Goal: Book appointment/travel/reservation

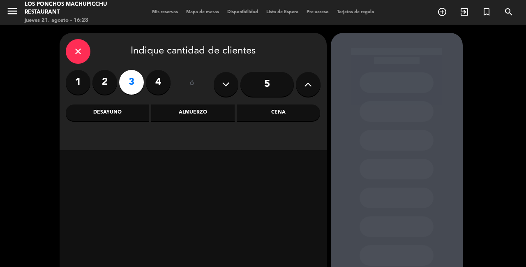
click at [282, 115] on div "Cena" at bounding box center [278, 112] width 83 height 16
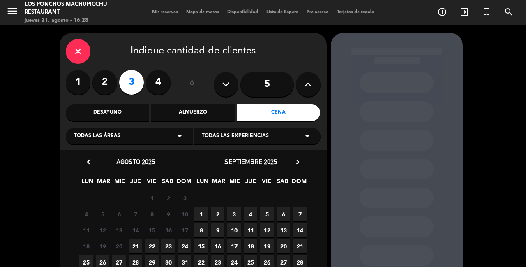
click at [137, 249] on span "21" at bounding box center [136, 246] width 14 height 14
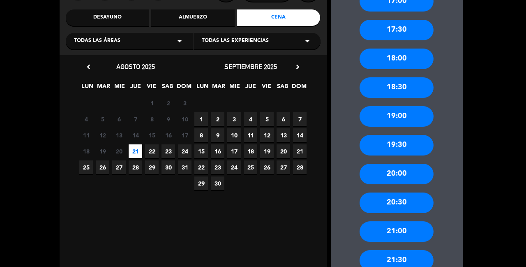
scroll to position [110, 0]
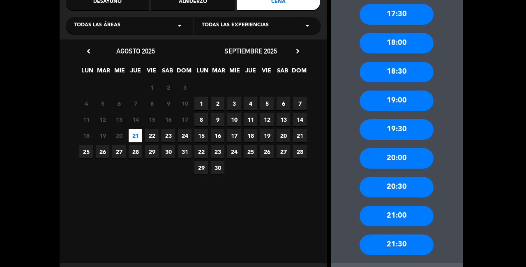
click at [417, 100] on div "19:00" at bounding box center [396, 100] width 74 height 21
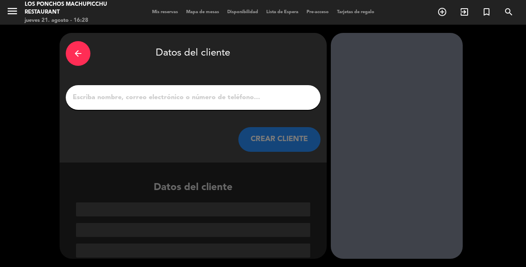
click at [253, 92] on input "1" at bounding box center [193, 98] width 242 height 12
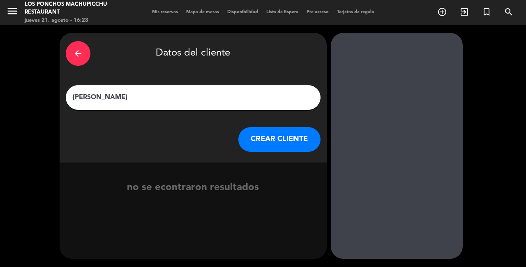
type input "[PERSON_NAME]"
click at [447, 70] on div at bounding box center [397, 146] width 132 height 226
click at [301, 135] on button "CREAR CLIENTE" at bounding box center [279, 139] width 82 height 25
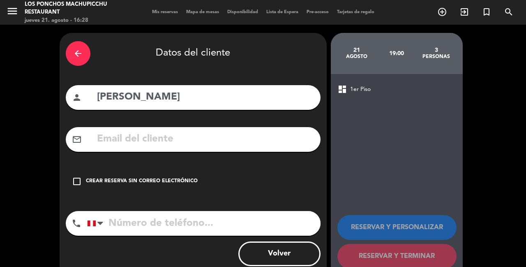
click at [209, 131] on input "text" at bounding box center [205, 139] width 218 height 17
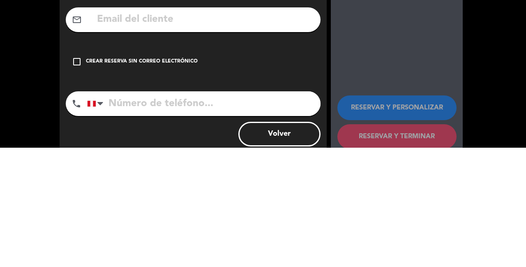
click at [78, 182] on icon "check_box_outline_blank" at bounding box center [77, 181] width 10 height 10
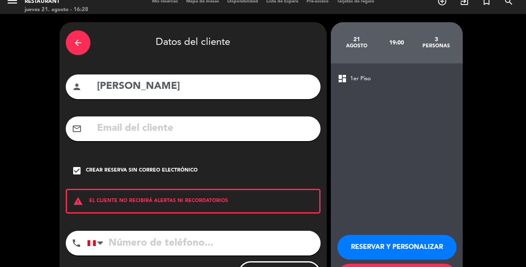
scroll to position [39, 0]
click at [104, 231] on div at bounding box center [96, 243] width 19 height 24
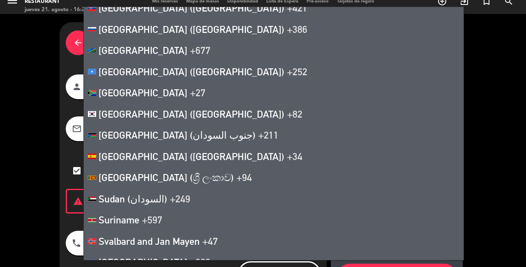
scroll to position [4242, 0]
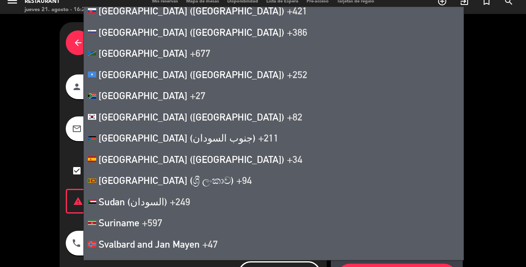
click at [287, 153] on span "+34" at bounding box center [295, 159] width 16 height 12
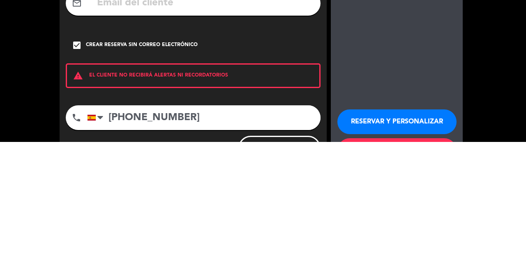
type input "[PHONE_NUMBER]"
click at [408, 235] on button "RESERVAR Y PERSONALIZAR" at bounding box center [396, 247] width 119 height 25
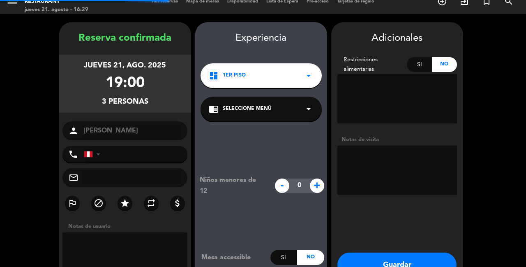
type input "[PHONE_NUMBER]"
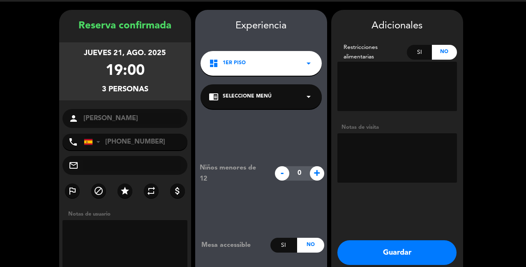
click at [306, 92] on icon "arrow_drop_down" at bounding box center [309, 97] width 10 height 10
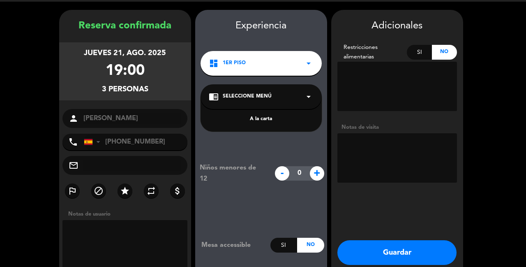
click at [276, 115] on div "A la carta" at bounding box center [261, 119] width 105 height 8
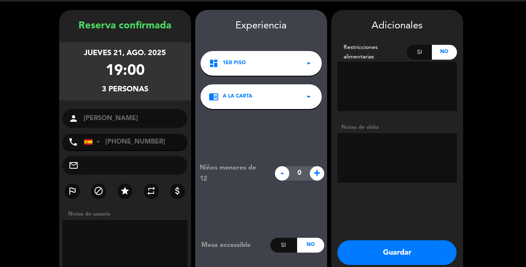
scroll to position [39, 0]
click at [403, 240] on button "Guardar" at bounding box center [396, 252] width 119 height 25
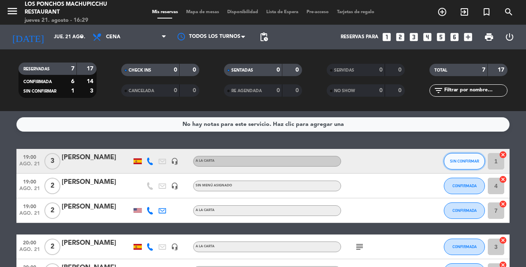
click at [469, 153] on button "SIN CONFIRMAR" at bounding box center [464, 161] width 41 height 16
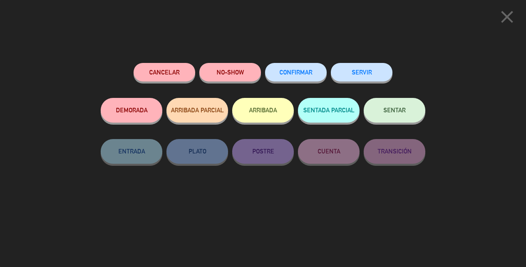
click at [308, 80] on button "CONFIRMAR" at bounding box center [296, 72] width 62 height 18
